Goal: Task Accomplishment & Management: Use online tool/utility

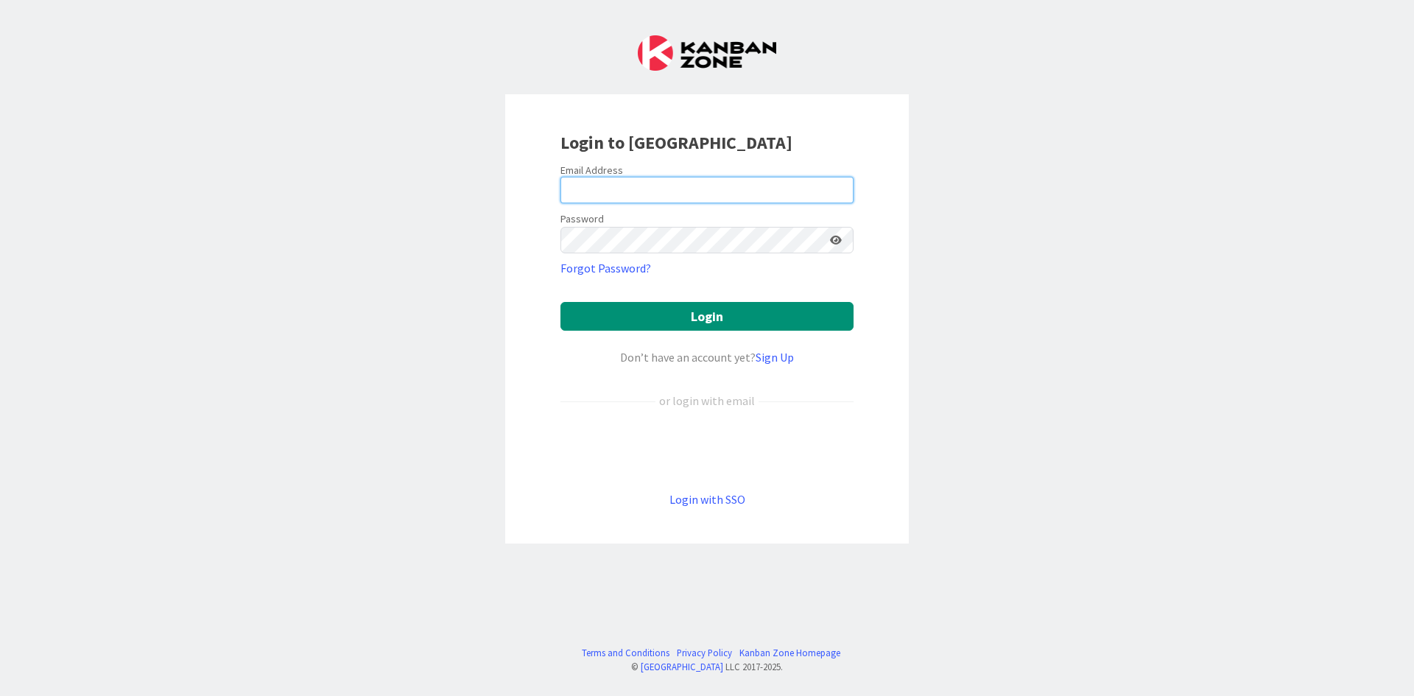
type input "[EMAIL_ADDRESS][PERSON_NAME][DOMAIN_NAME]"
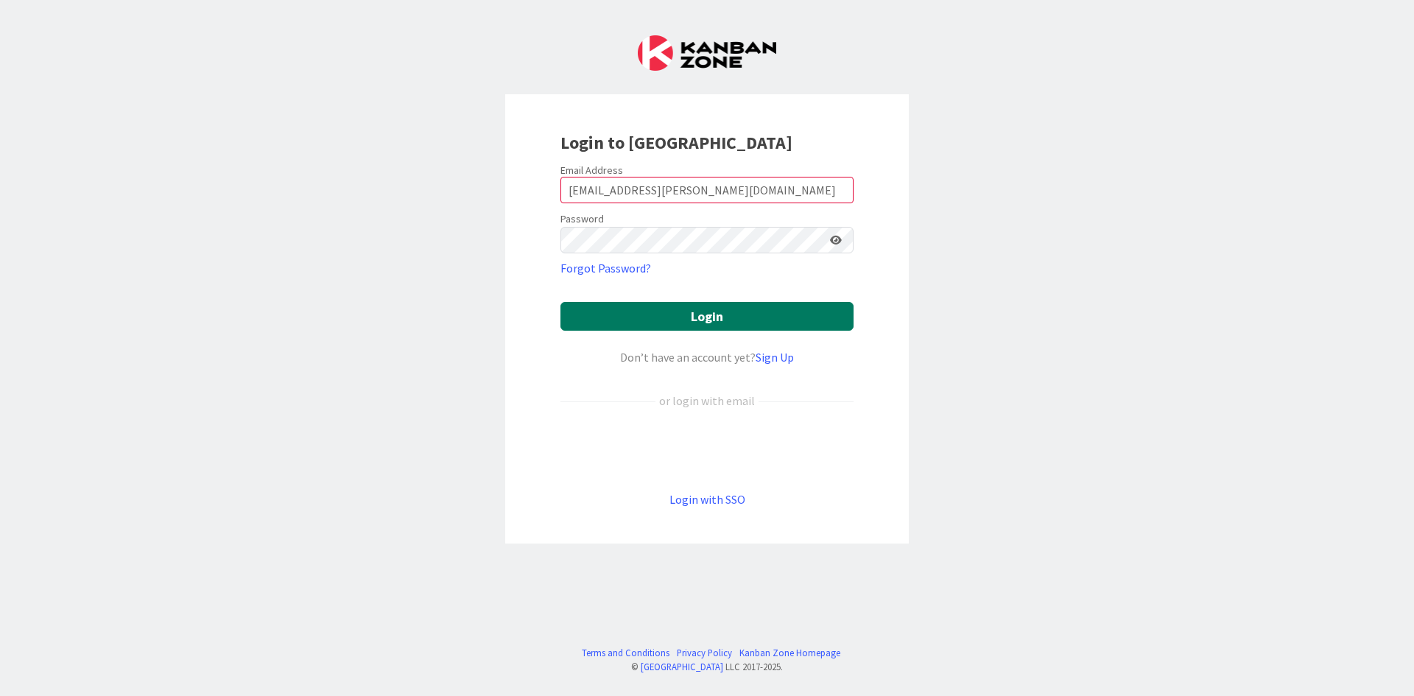
drag, startPoint x: 0, startPoint y: 0, endPoint x: 724, endPoint y: 319, distance: 791.0
click at [725, 320] on button "Login" at bounding box center [706, 316] width 293 height 29
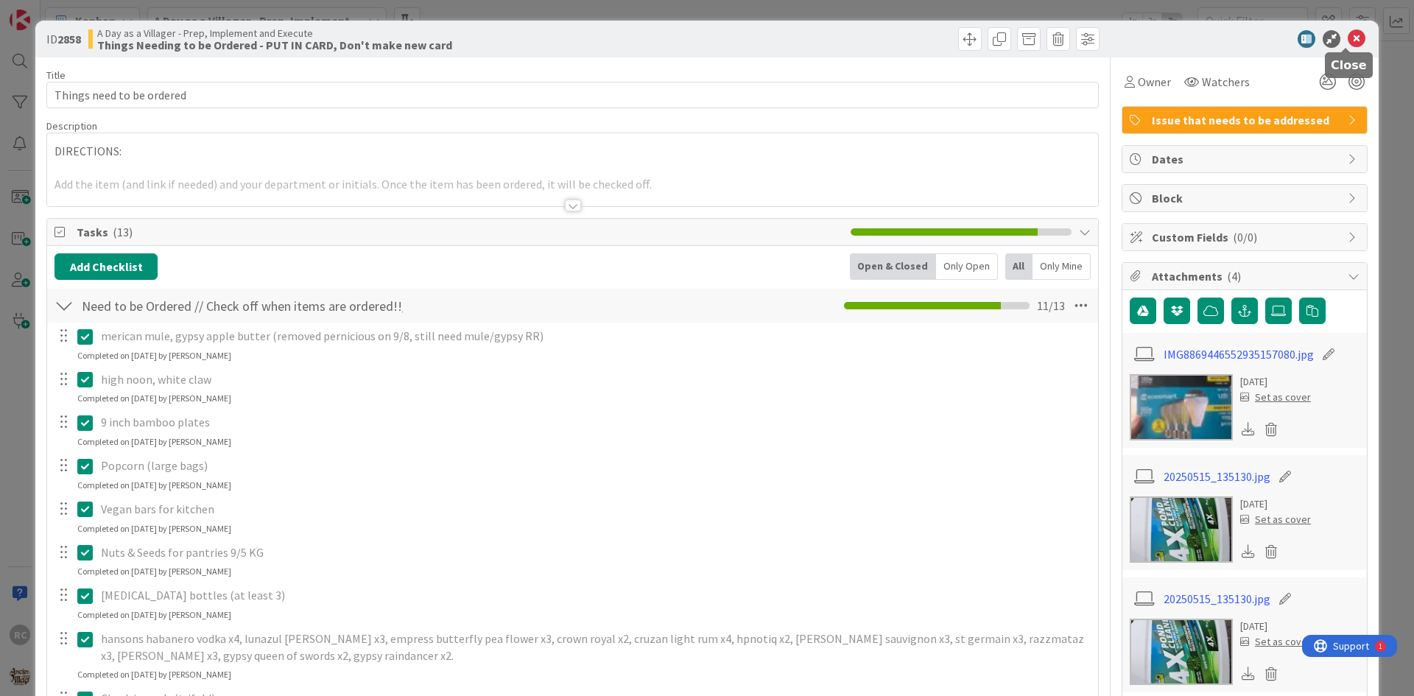
click at [1348, 39] on icon at bounding box center [1357, 39] width 18 height 18
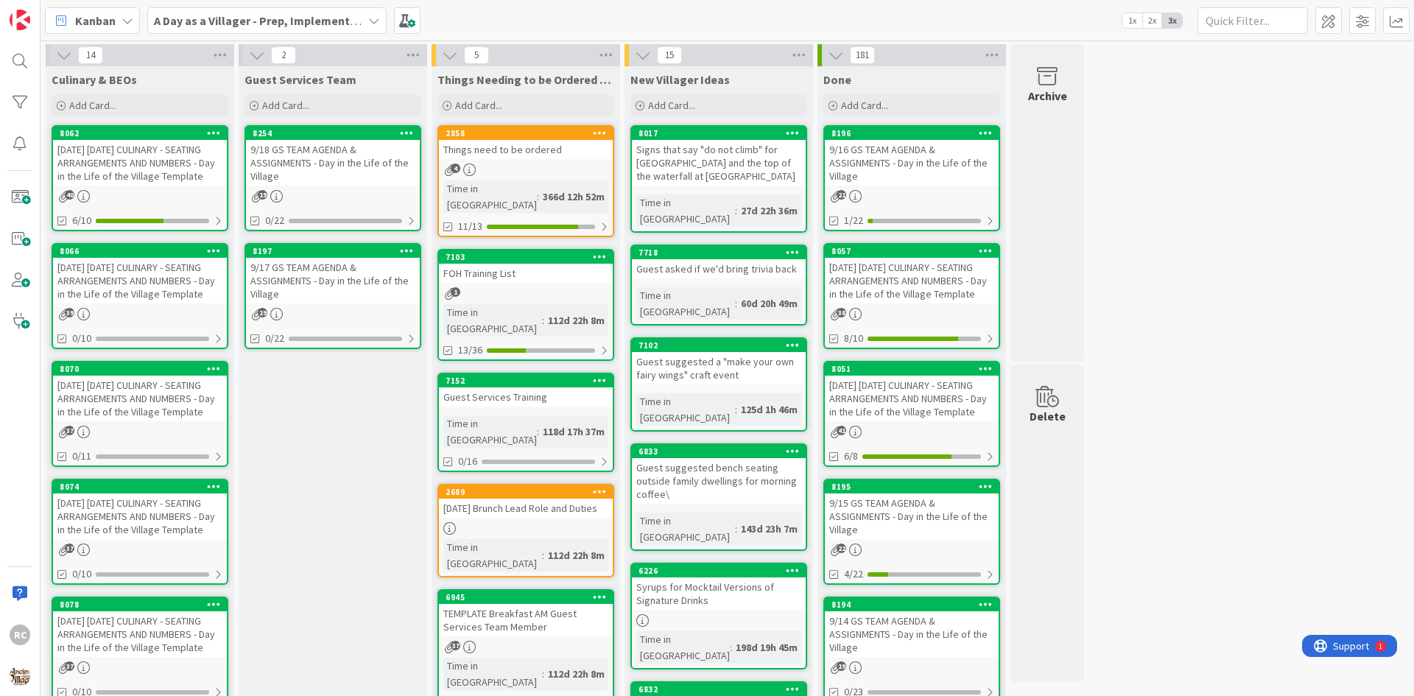
click at [123, 172] on div "[DATE] [DATE] CULINARY - SEATING ARRANGEMENTS AND NUMBERS - Day in the Life of …" at bounding box center [140, 163] width 174 height 46
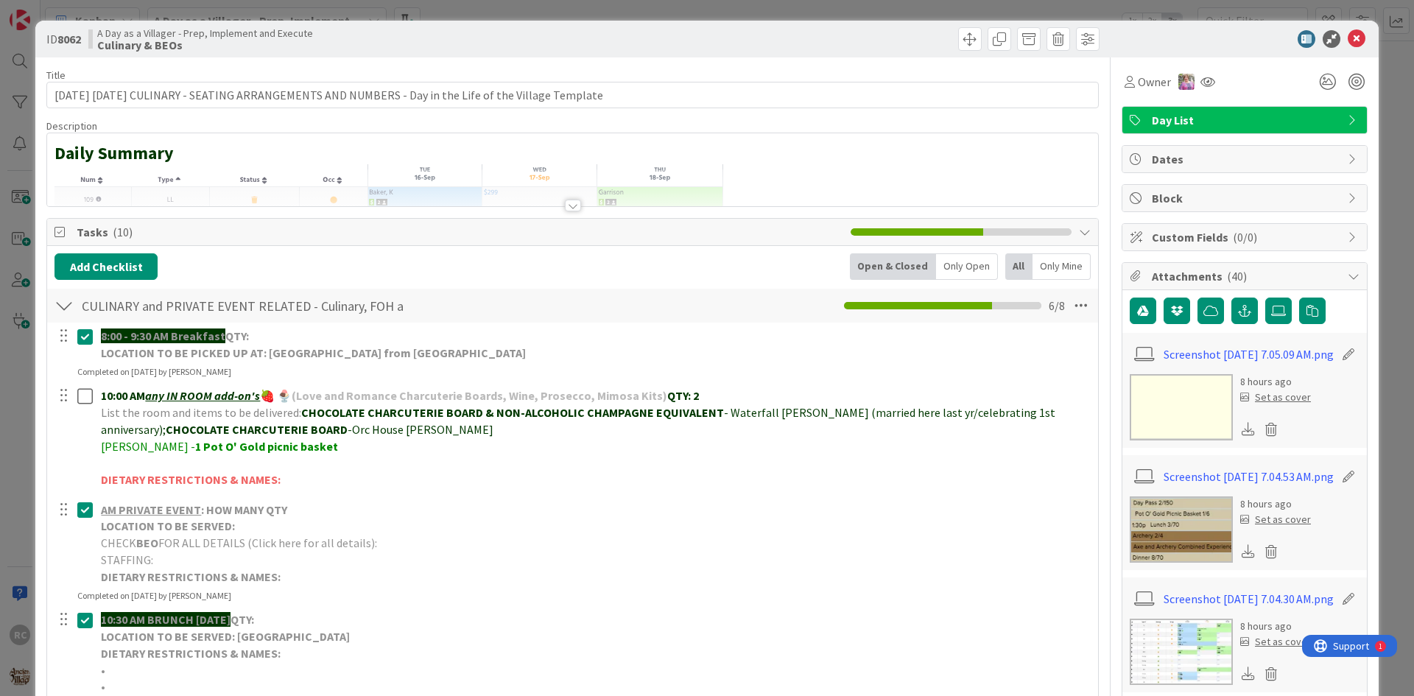
click at [1157, 404] on img at bounding box center [1181, 407] width 103 height 66
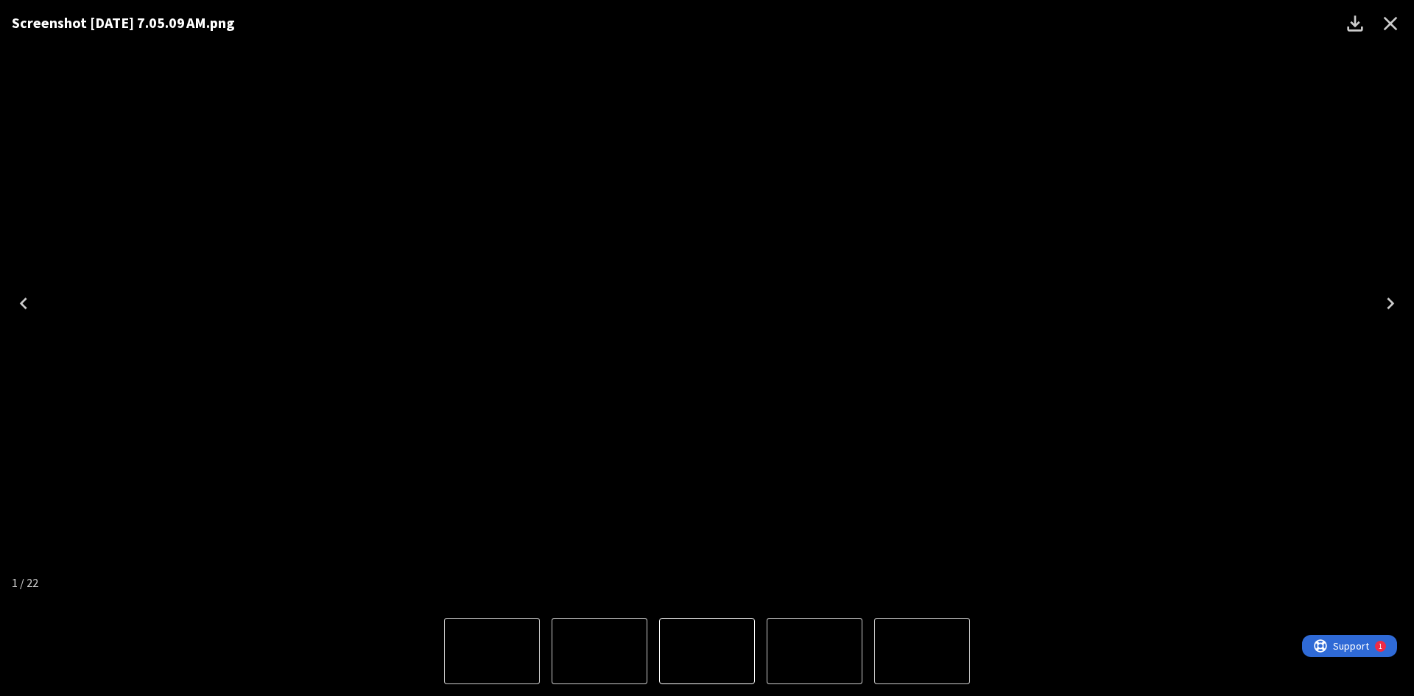
click at [1398, 26] on icon "Close" at bounding box center [1391, 24] width 24 height 24
